Goal: Entertainment & Leisure: Consume media (video, audio)

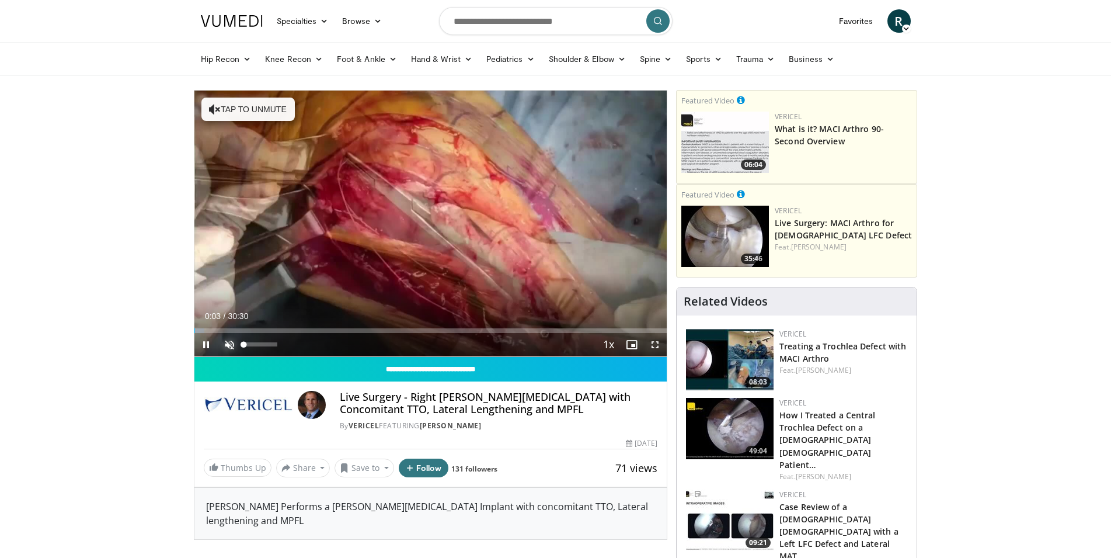
click at [224, 342] on span "Video Player" at bounding box center [229, 344] width 23 height 23
click at [653, 340] on span "Video Player" at bounding box center [654, 344] width 23 height 23
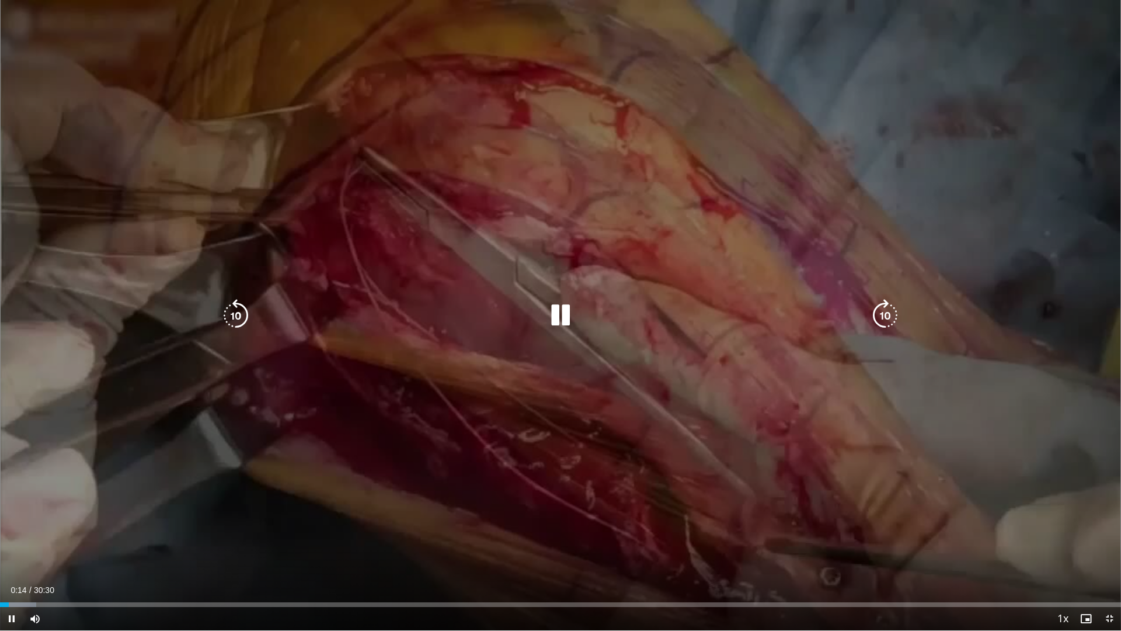
click at [887, 314] on icon "Video Player" at bounding box center [885, 315] width 33 height 33
click at [889, 315] on icon "Video Player" at bounding box center [885, 315] width 33 height 33
click at [885, 310] on icon "Video Player" at bounding box center [885, 315] width 33 height 33
click at [882, 316] on icon "Video Player" at bounding box center [885, 315] width 33 height 33
click at [883, 315] on icon "Video Player" at bounding box center [885, 315] width 33 height 33
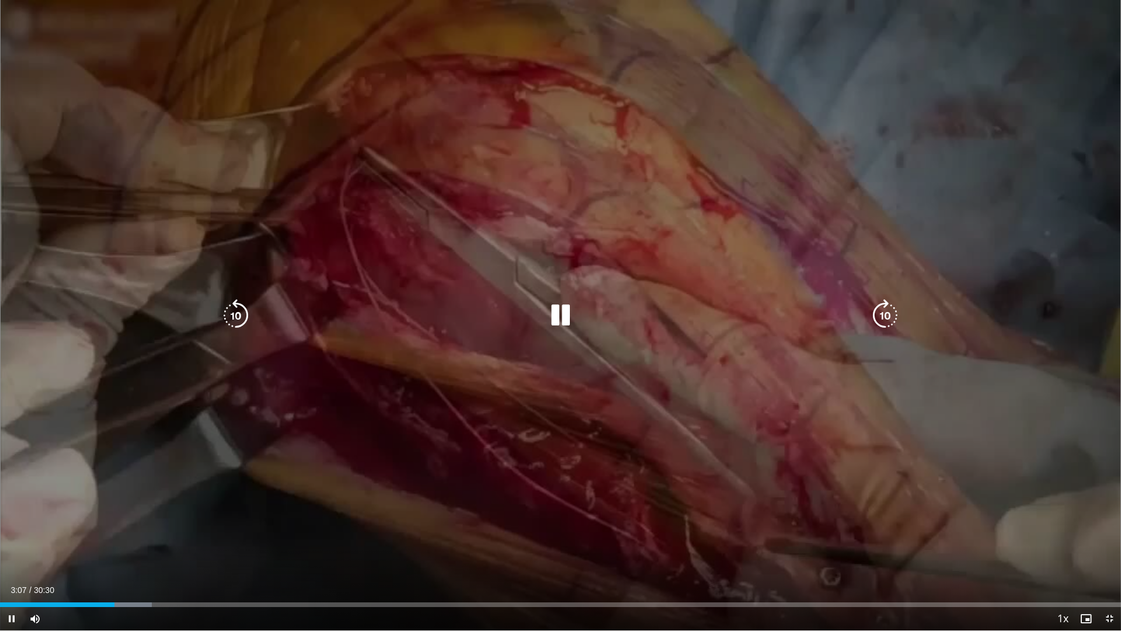
click at [884, 315] on icon "Video Player" at bounding box center [885, 315] width 33 height 33
click at [889, 311] on icon "Video Player" at bounding box center [885, 315] width 33 height 33
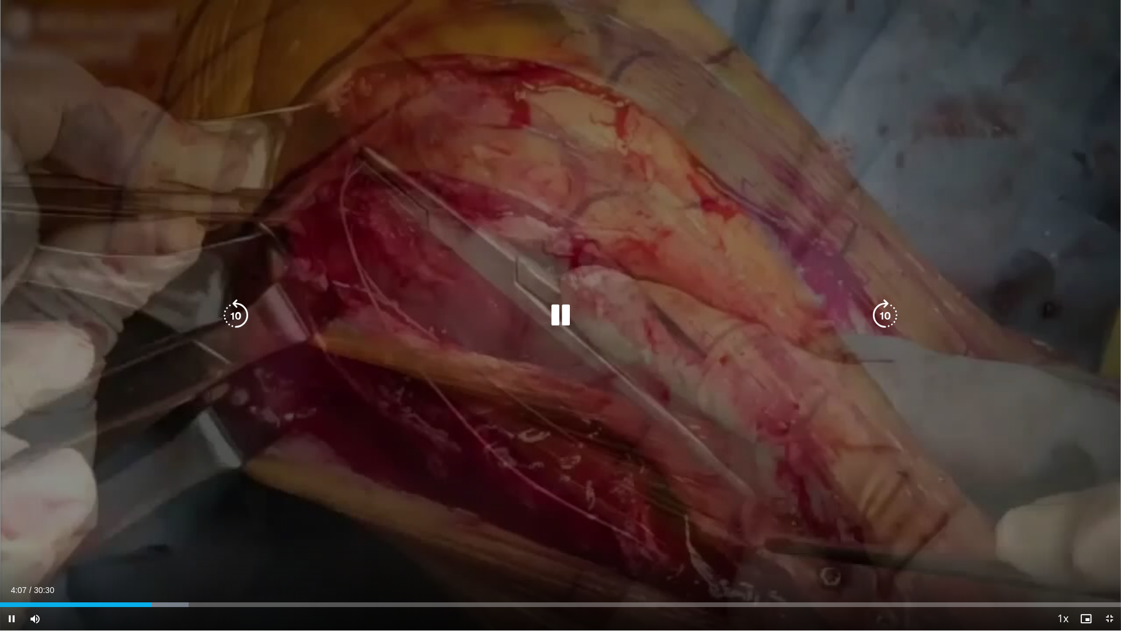
click at [889, 311] on icon "Video Player" at bounding box center [885, 315] width 33 height 33
click at [888, 311] on icon "Video Player" at bounding box center [885, 315] width 33 height 33
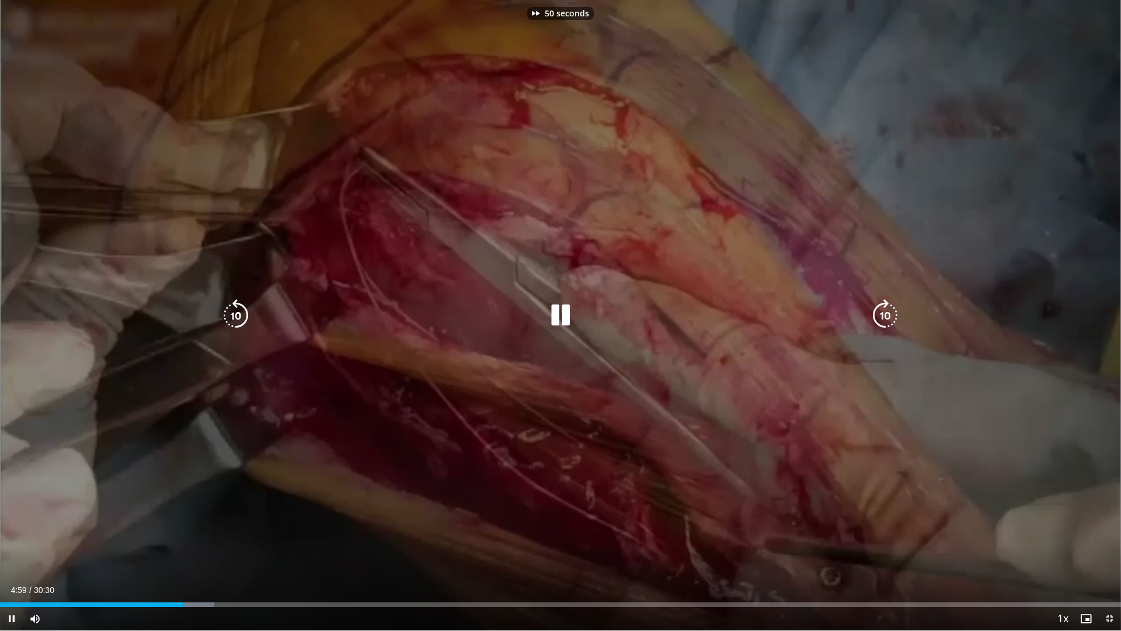
click at [888, 311] on icon "Video Player" at bounding box center [885, 315] width 33 height 33
click at [882, 316] on icon "Video Player" at bounding box center [885, 315] width 33 height 33
click at [883, 311] on icon "Video Player" at bounding box center [885, 315] width 33 height 33
click at [882, 315] on icon "Video Player" at bounding box center [885, 315] width 33 height 33
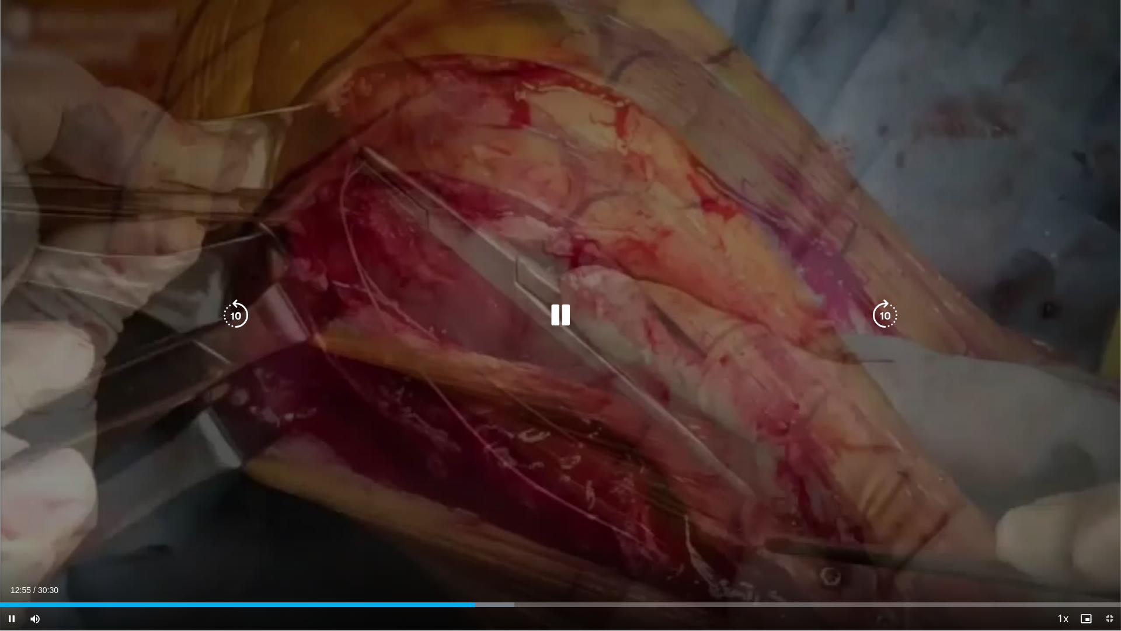
click at [880, 315] on icon "Video Player" at bounding box center [885, 315] width 33 height 33
click at [881, 315] on icon "Video Player" at bounding box center [885, 315] width 33 height 33
click at [881, 316] on icon "Video Player" at bounding box center [885, 315] width 33 height 33
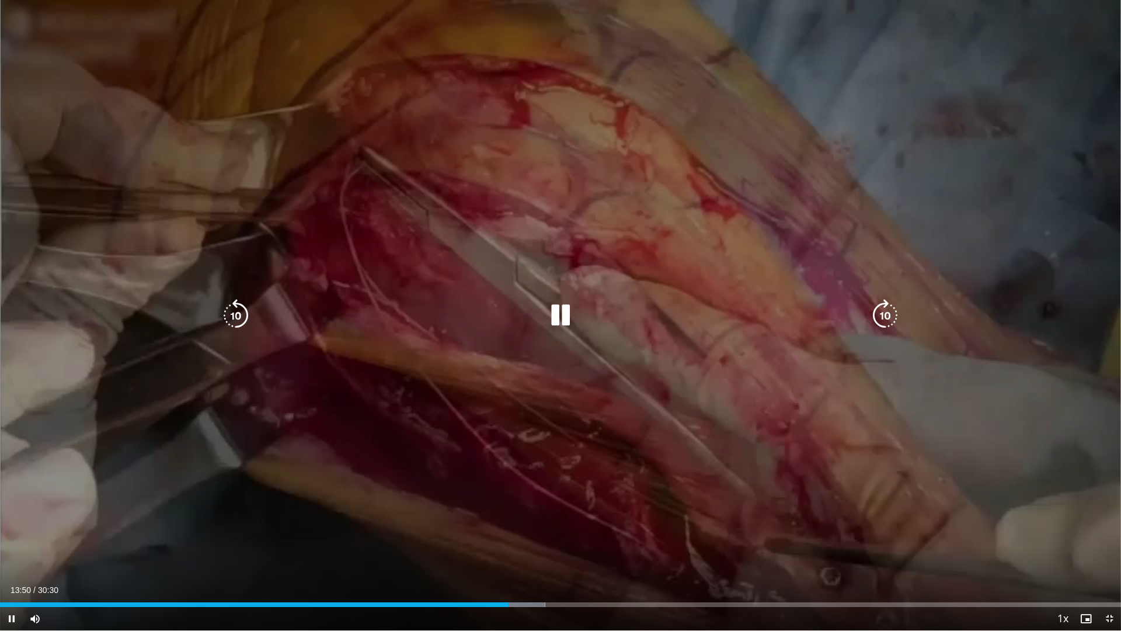
click at [883, 318] on icon "Video Player" at bounding box center [885, 315] width 33 height 33
